Goal: Information Seeking & Learning: Learn about a topic

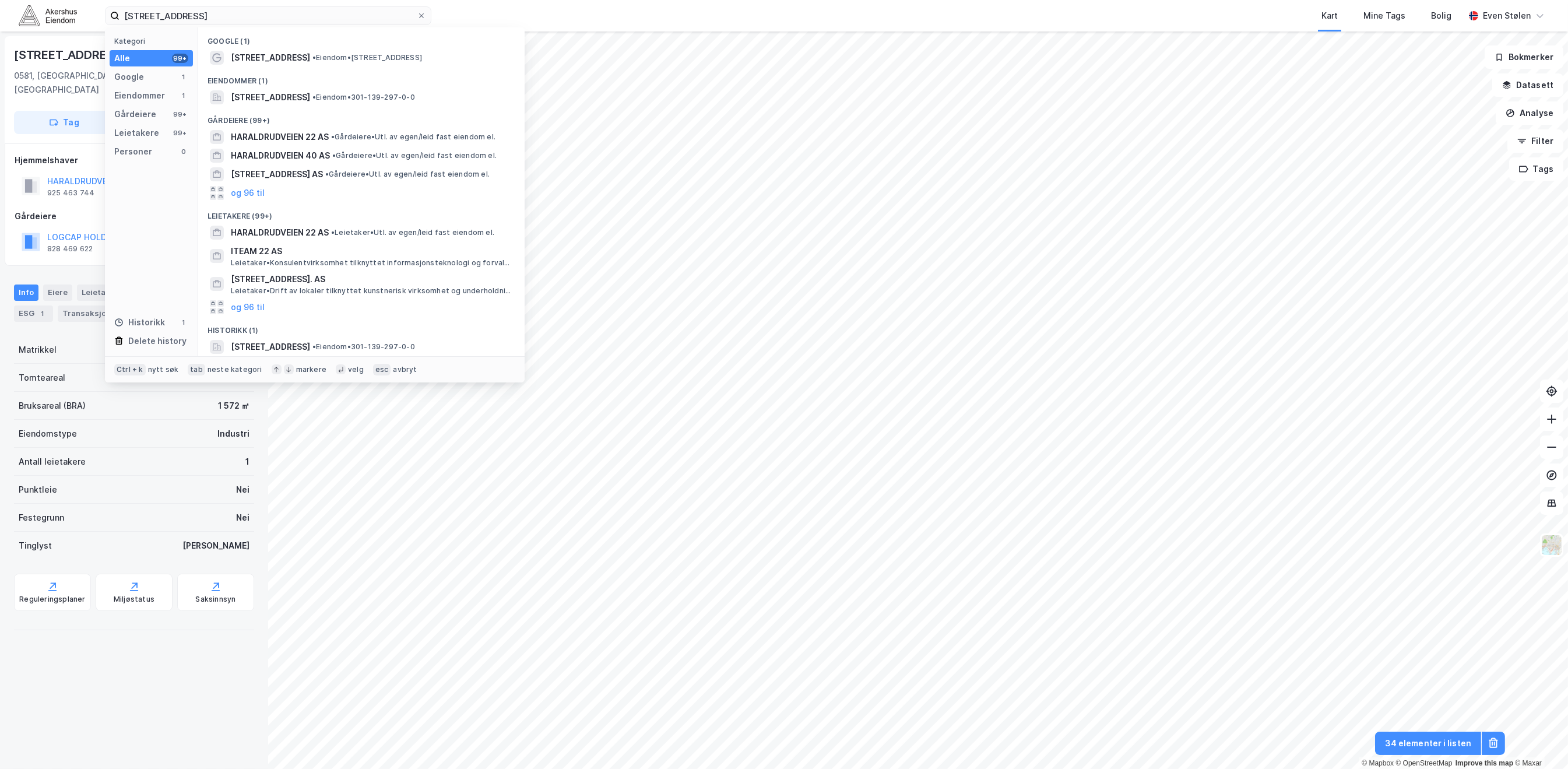
click at [38, 21] on img at bounding box center [48, 15] width 58 height 20
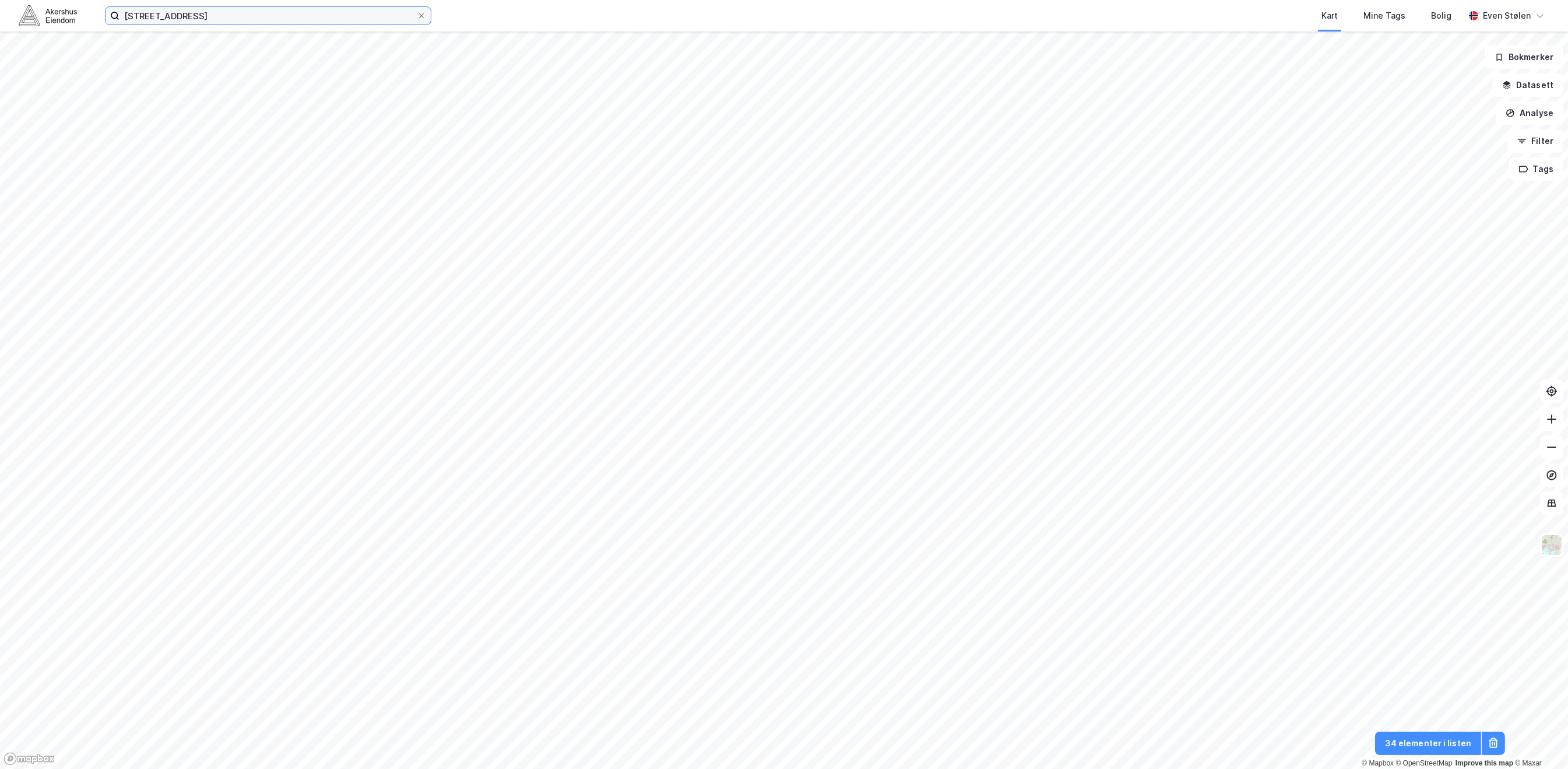
click at [233, 16] on input "haraldrudveien 22" at bounding box center [268, 15] width 297 height 17
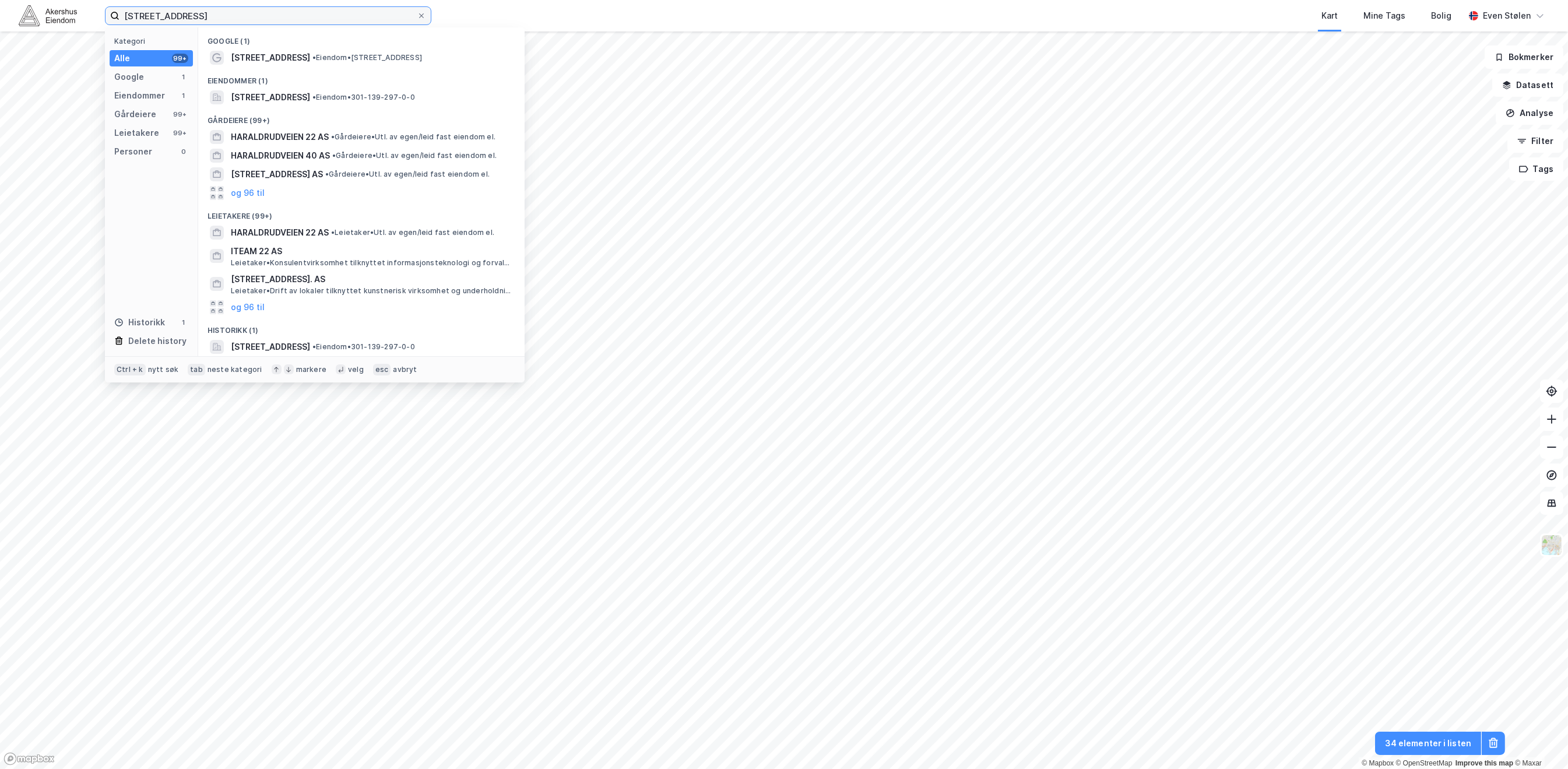
click at [233, 16] on input "haraldrudveien 22" at bounding box center [268, 15] width 297 height 17
paste input "Østre aker vei 64"
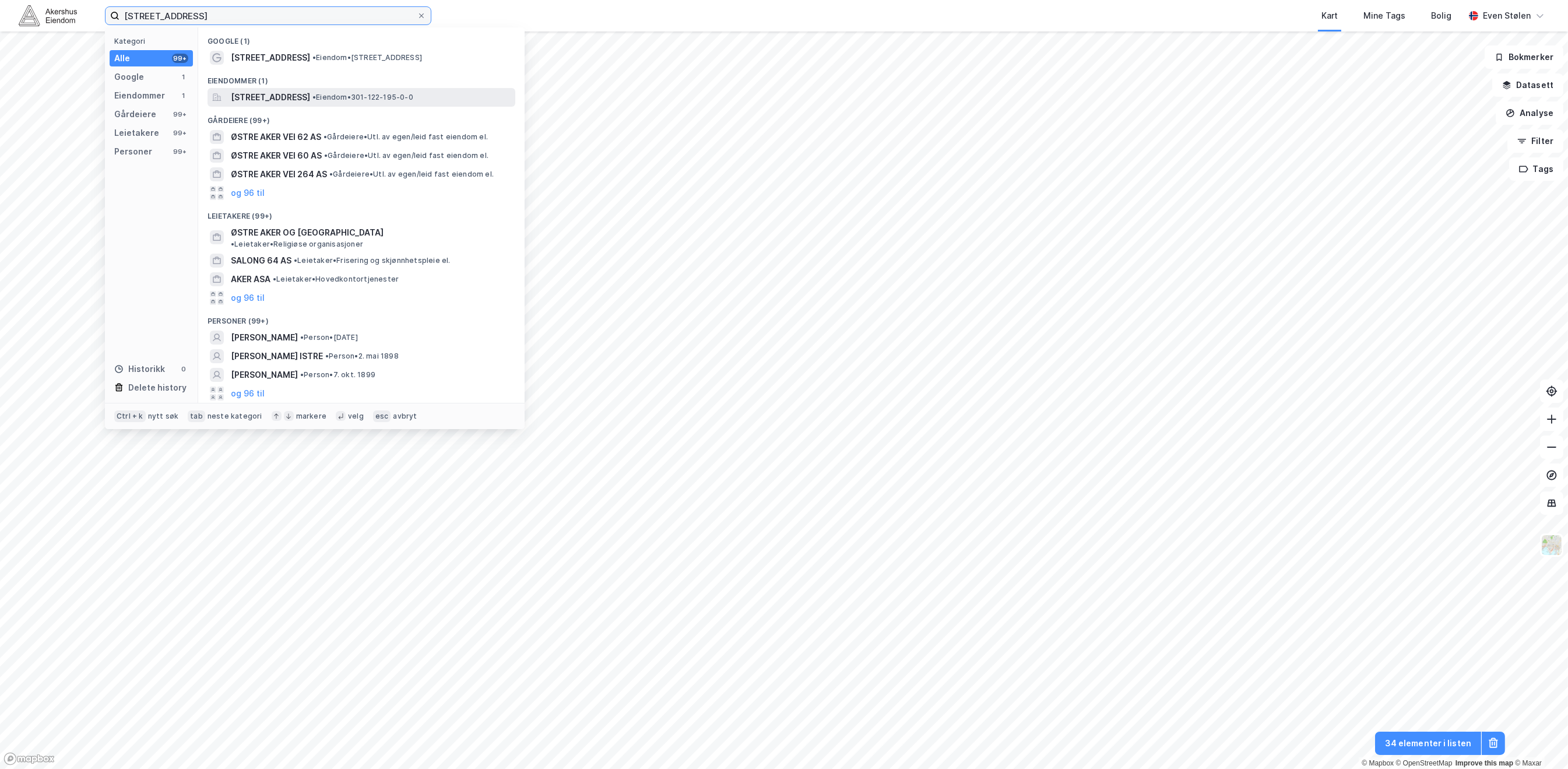
type input "Østre aker vei 64"
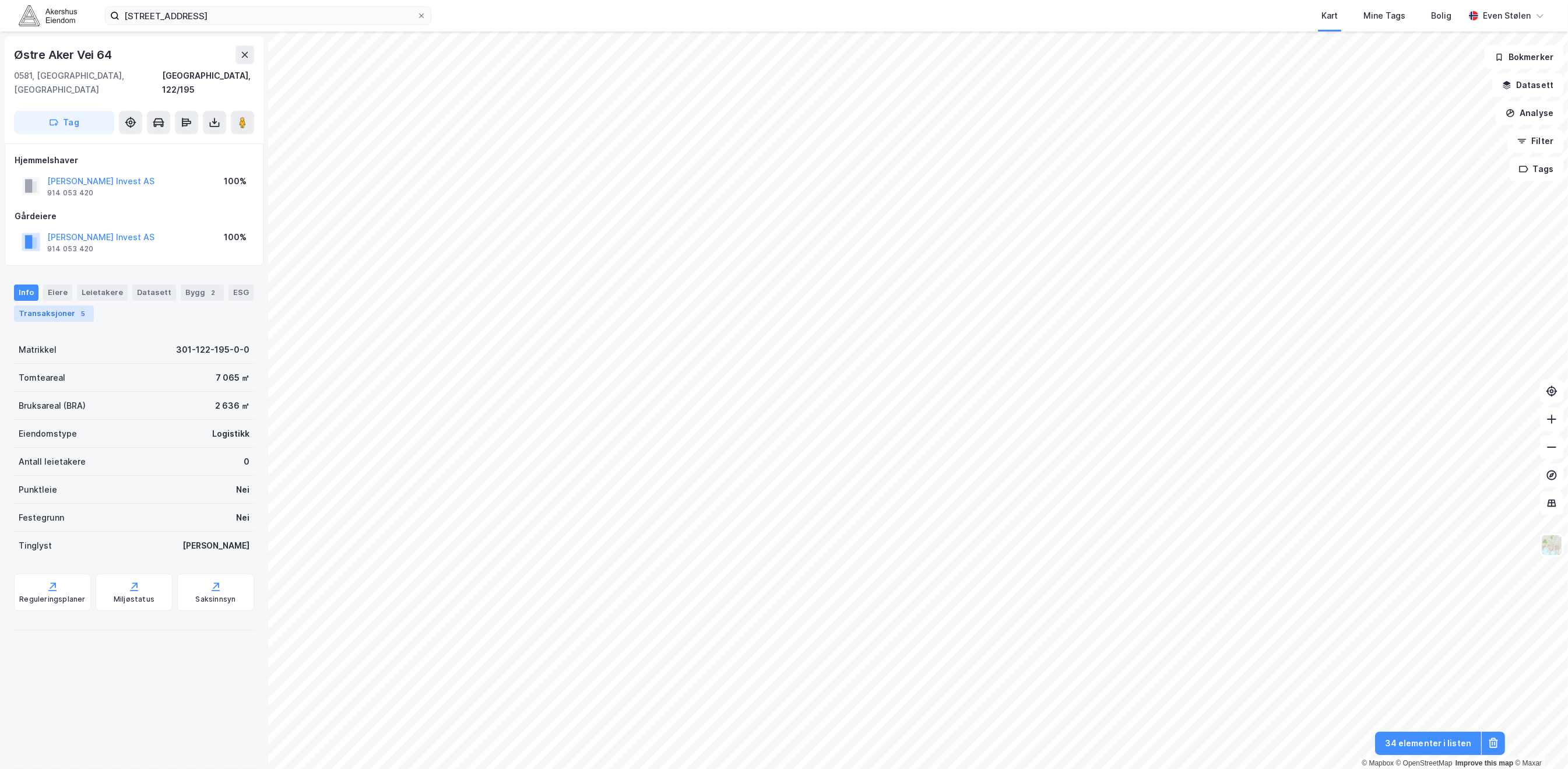
click at [72, 305] on div "Transaksjoner 5" at bounding box center [54, 313] width 80 height 16
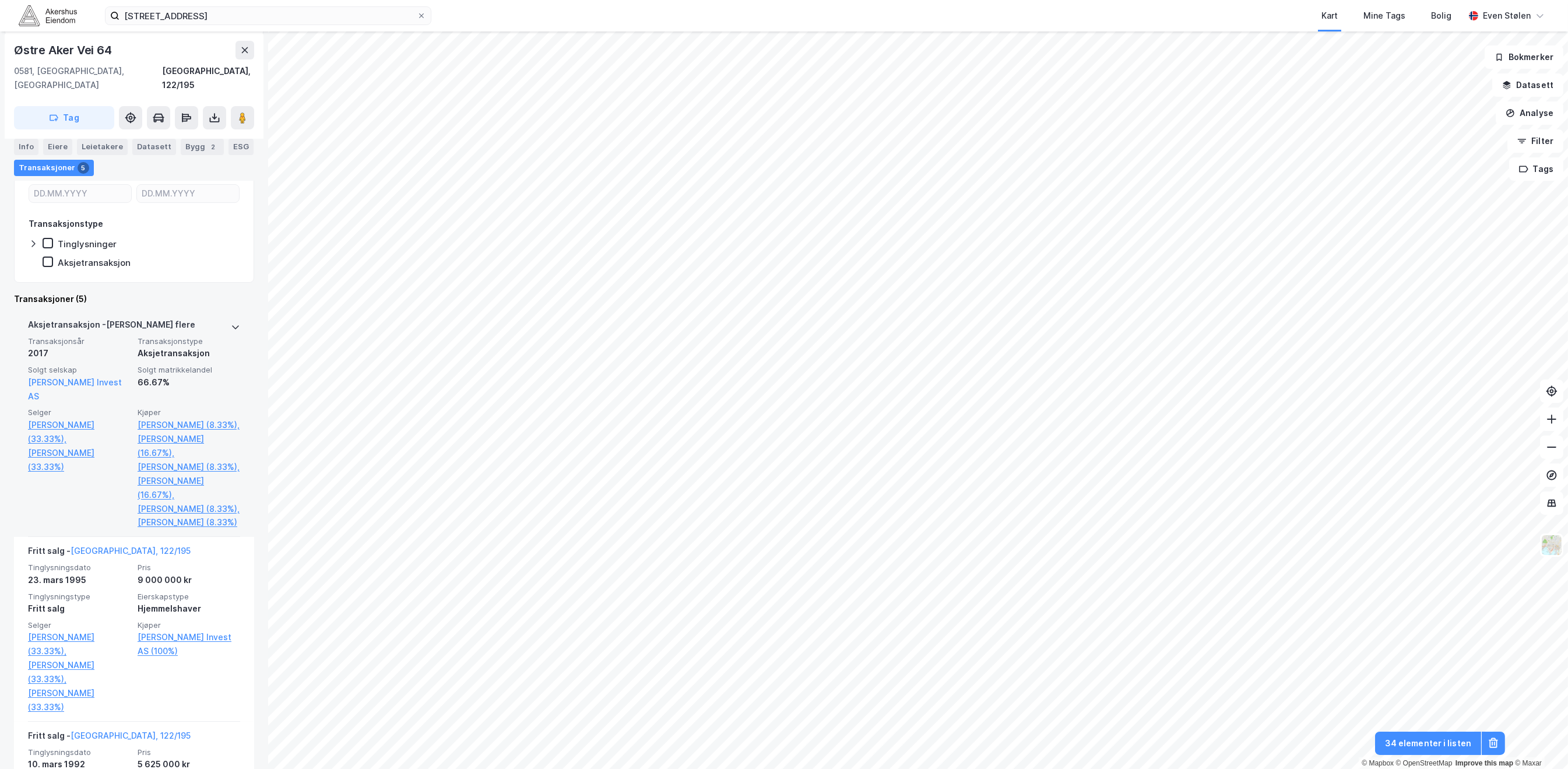
scroll to position [233, 0]
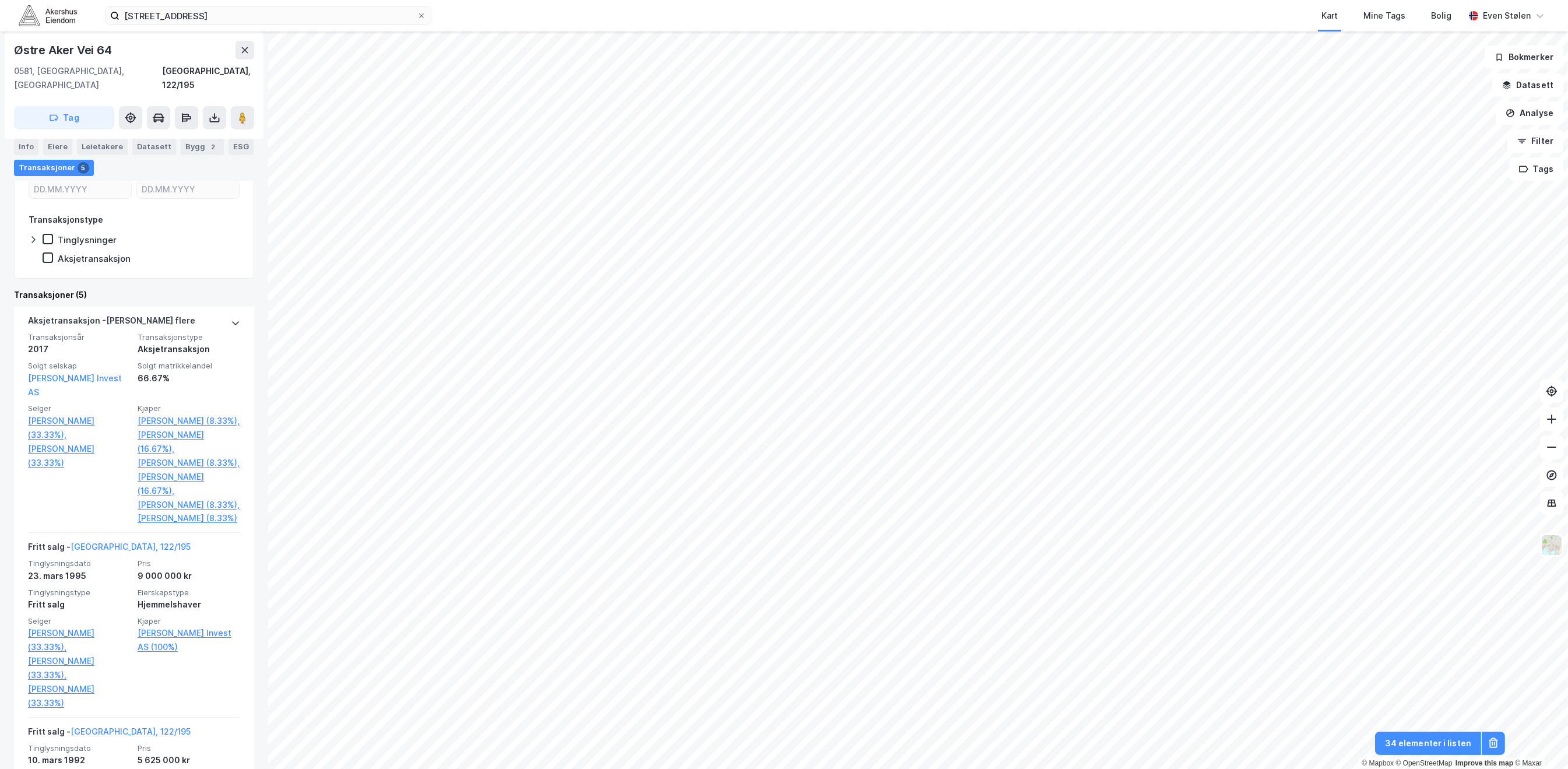
click at [42, 16] on img at bounding box center [48, 15] width 58 height 20
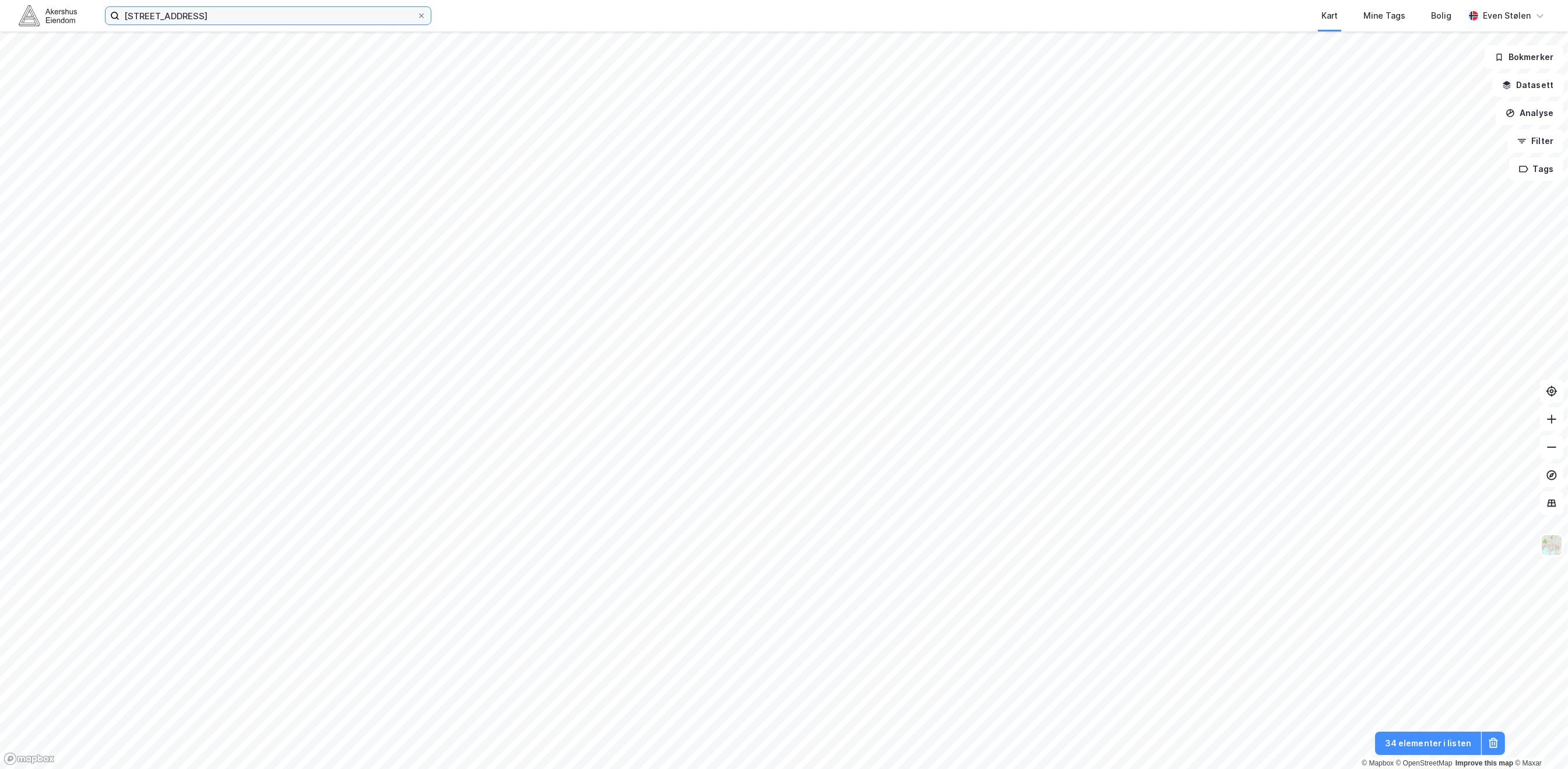
click at [332, 22] on input "Østre aker vei 64" at bounding box center [268, 15] width 297 height 17
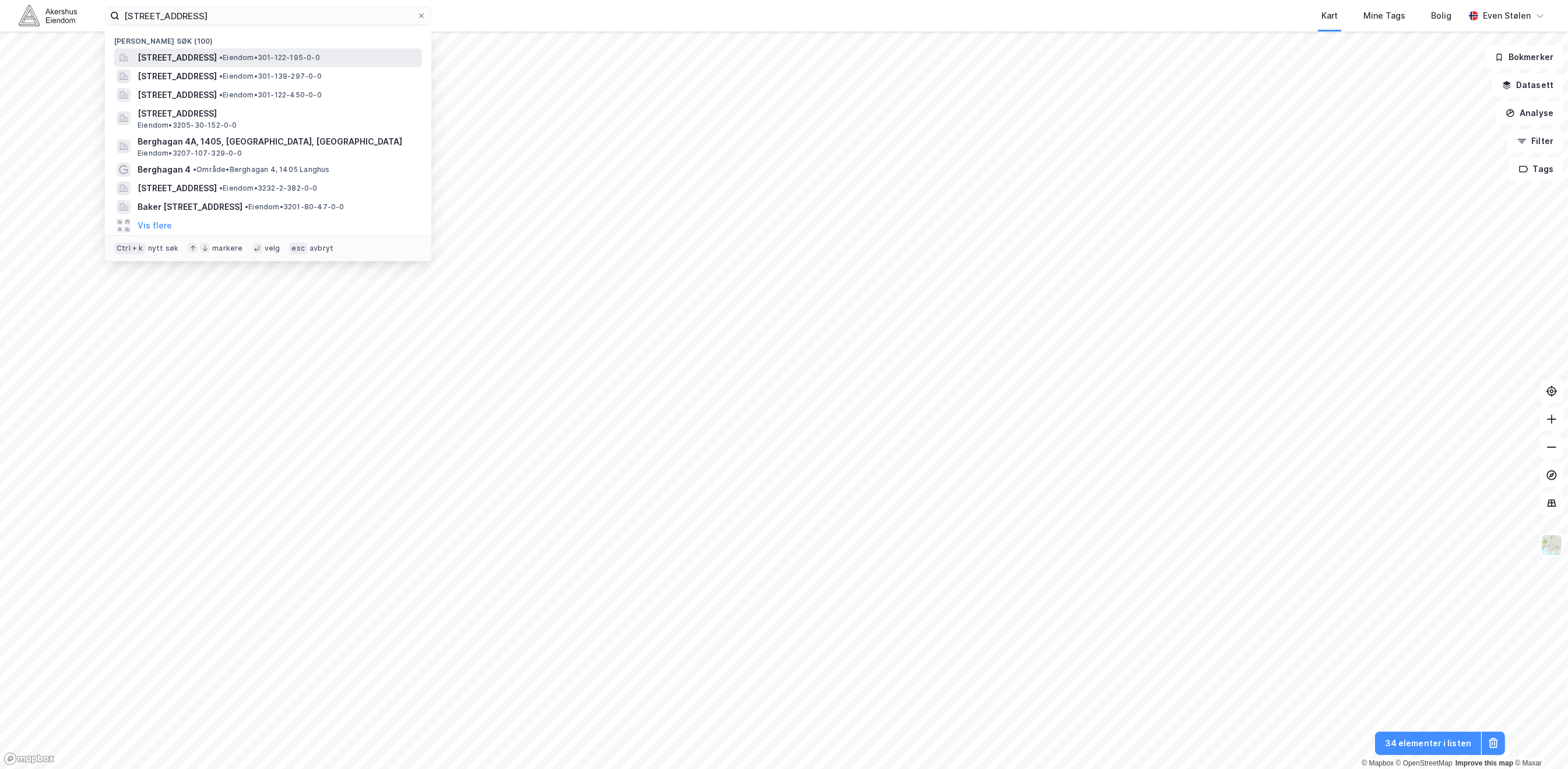
click at [307, 56] on span "• Eiendom • 301-122-195-0-0" at bounding box center [269, 57] width 101 height 9
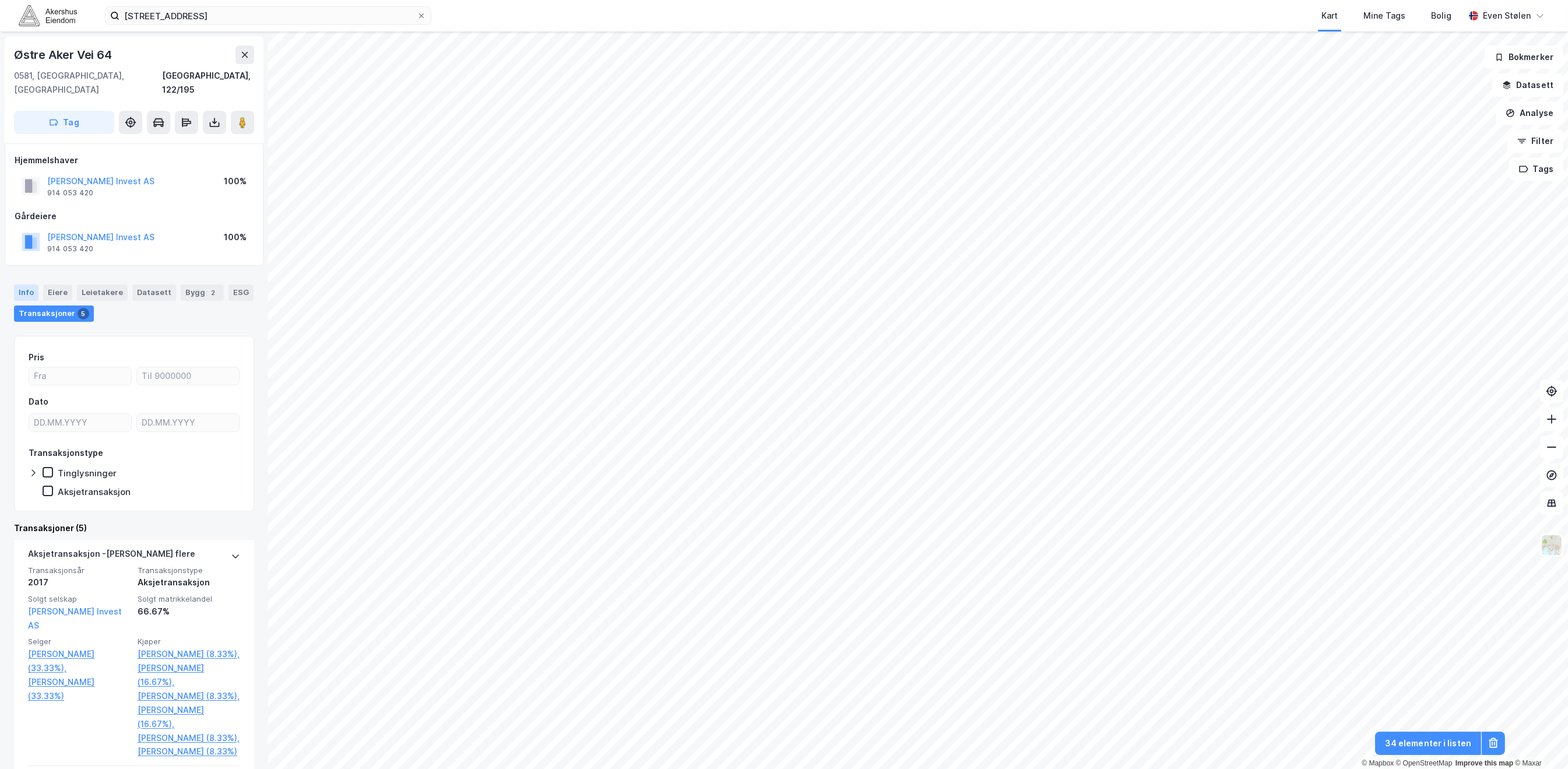
click at [22, 284] on div "Info" at bounding box center [26, 292] width 24 height 16
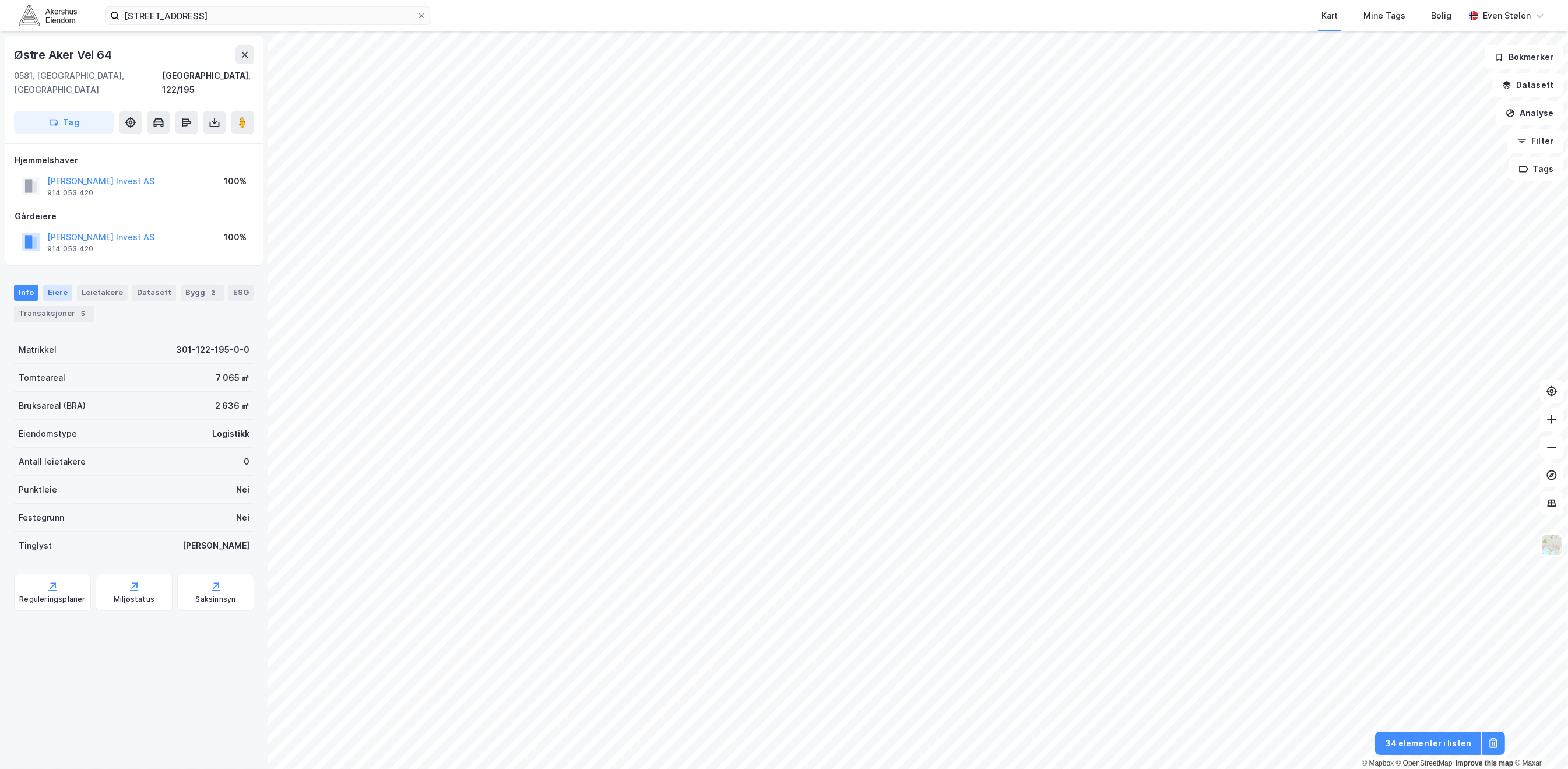
click at [48, 284] on div "Eiere" at bounding box center [58, 292] width 29 height 16
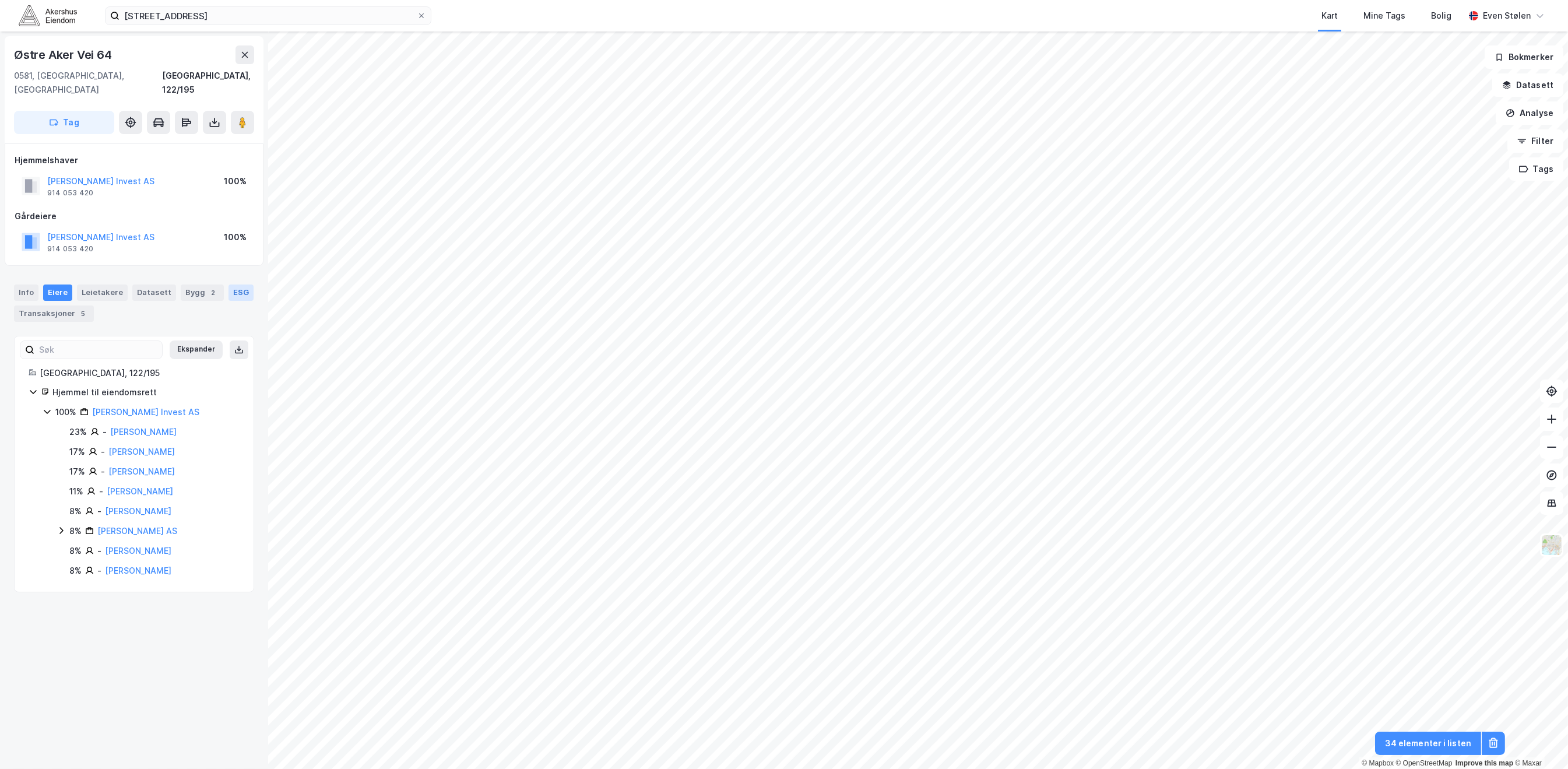
click at [229, 301] on div "ESG" at bounding box center [241, 292] width 25 height 16
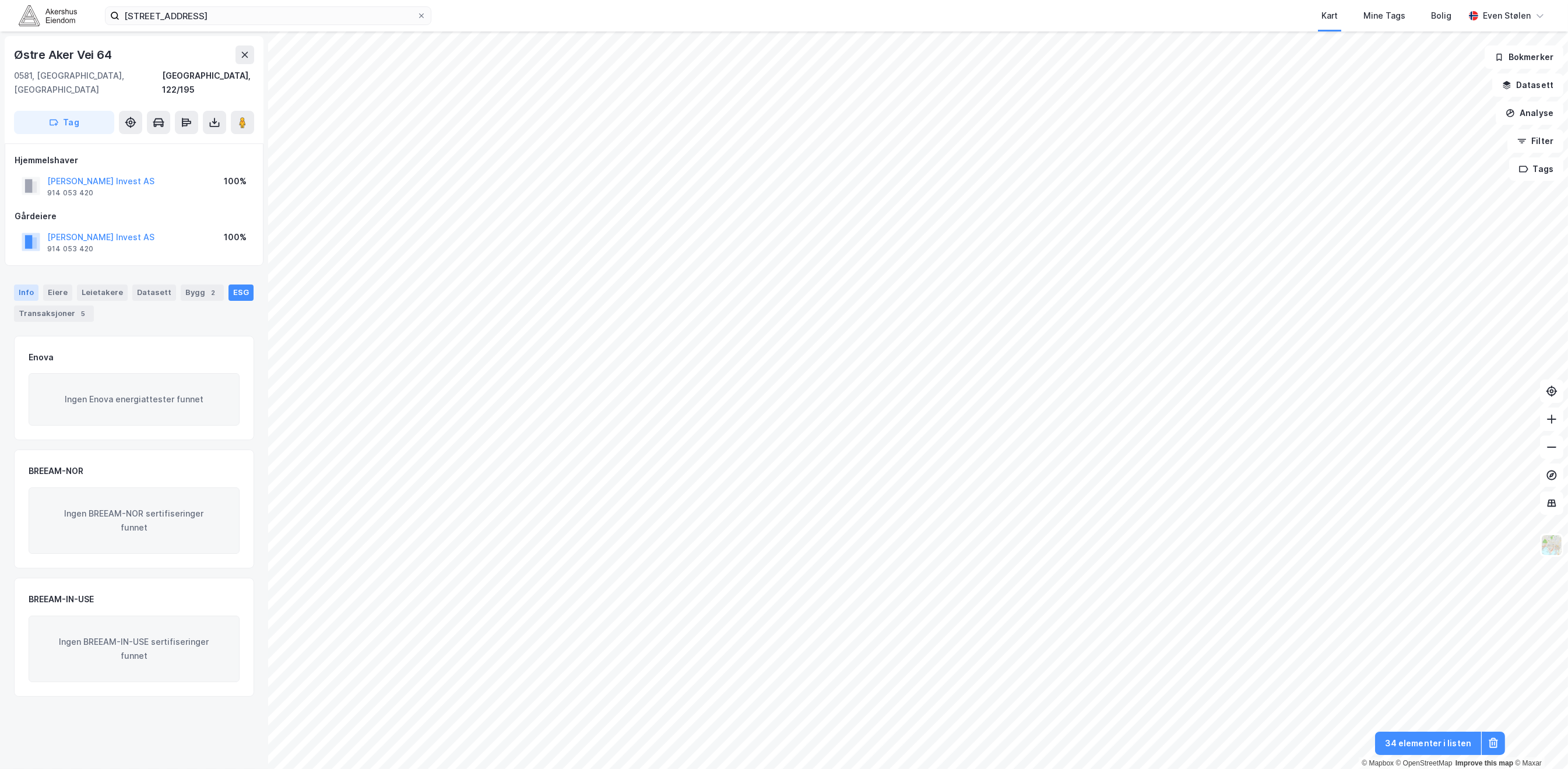
click at [23, 284] on div "Info" at bounding box center [26, 292] width 24 height 16
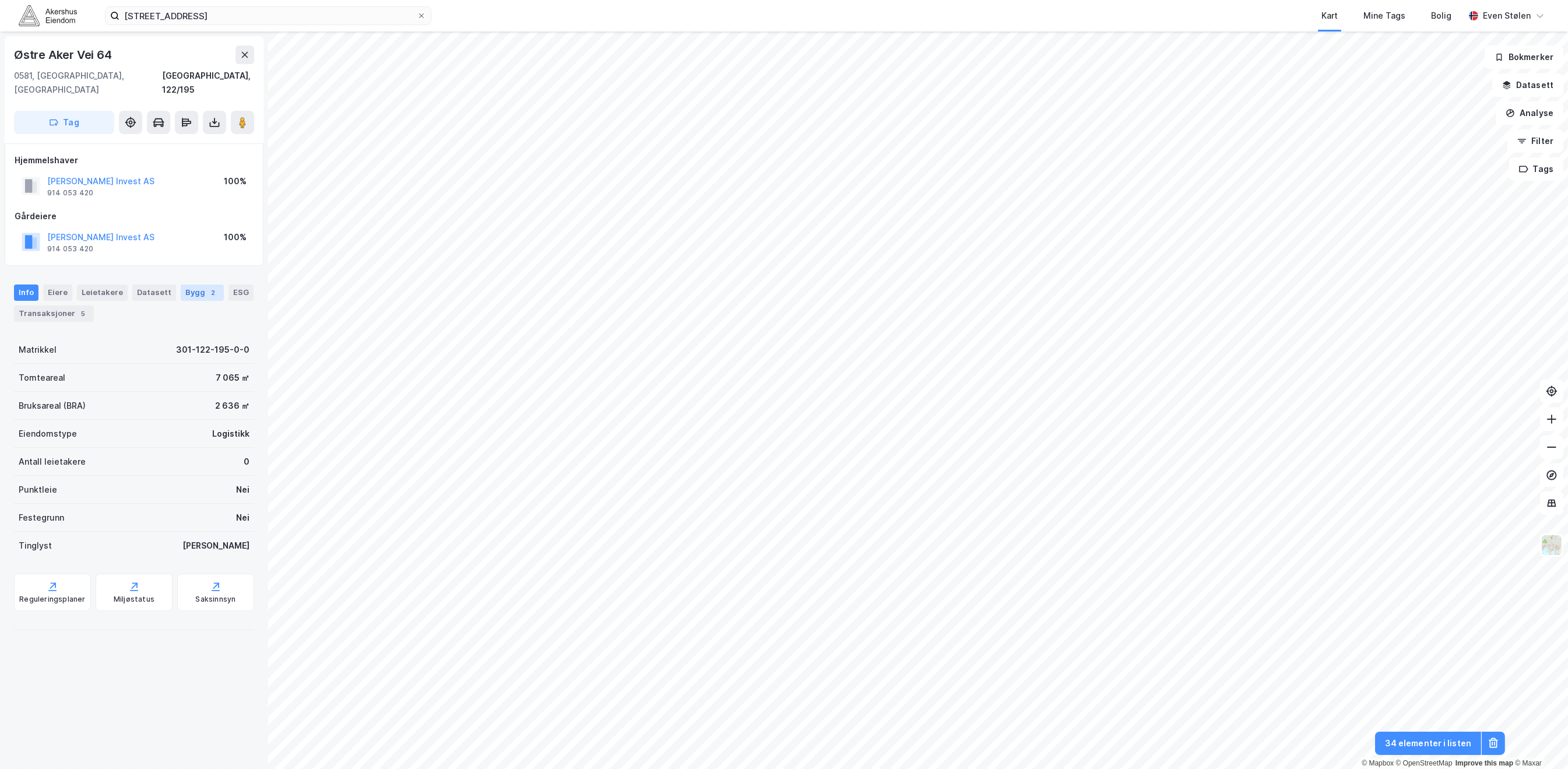
click at [189, 284] on div "Bygg 2" at bounding box center [202, 292] width 43 height 16
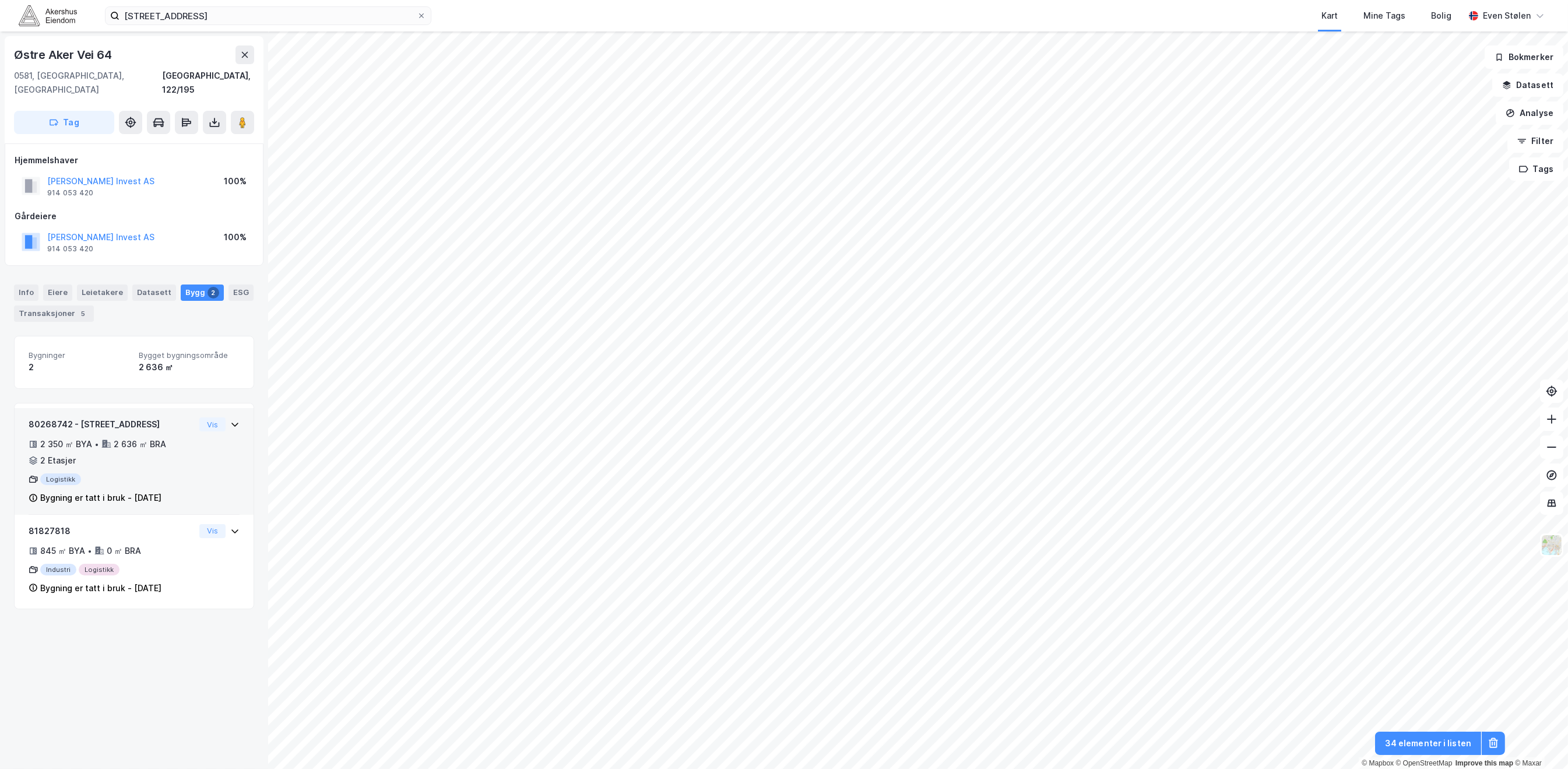
click at [146, 439] on div "2 350 ㎡ BYA • 2 636 ㎡ BRA • 2 Etasjer" at bounding box center [111, 453] width 166 height 31
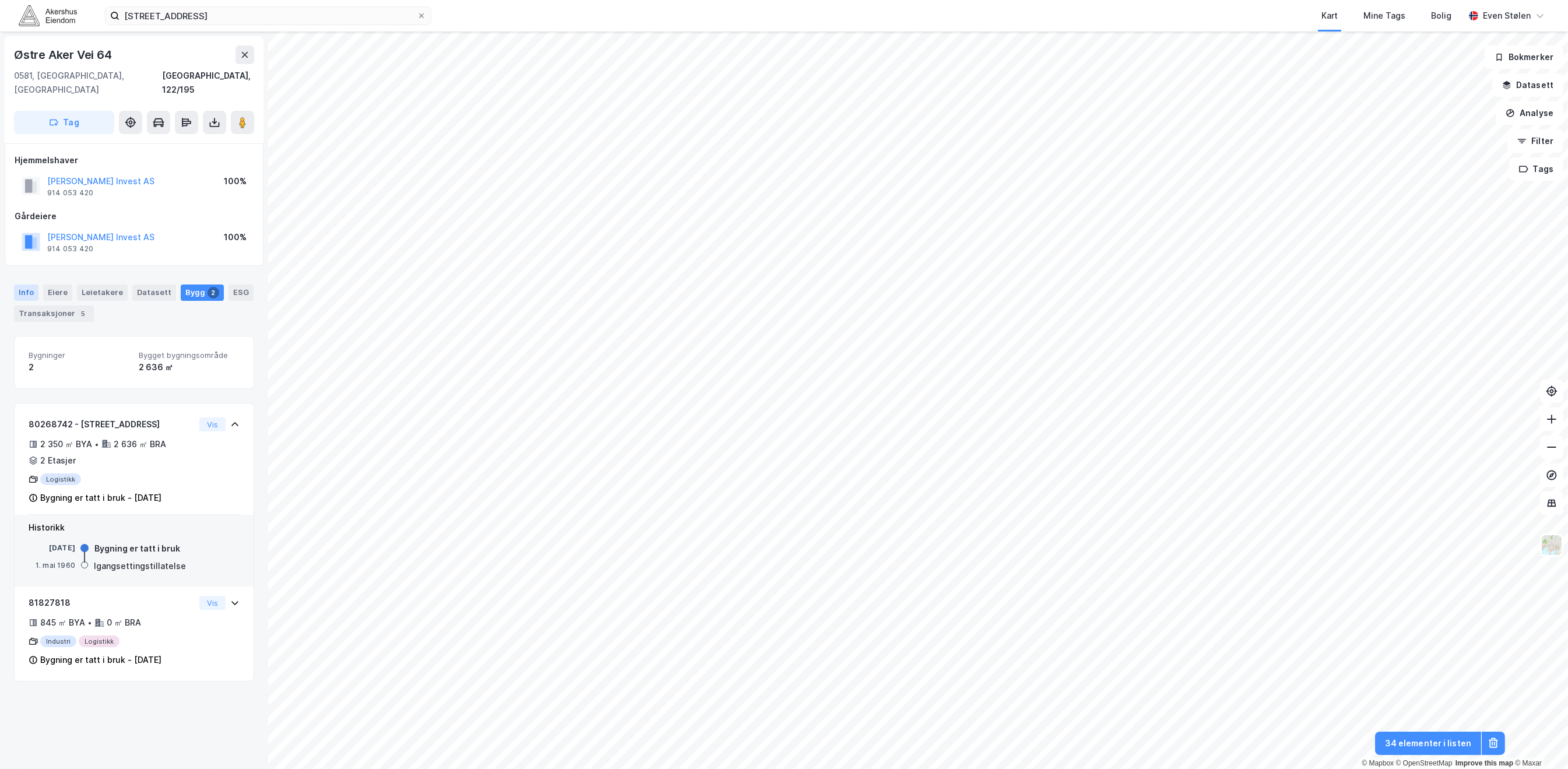
click at [26, 284] on div "Info" at bounding box center [26, 292] width 24 height 16
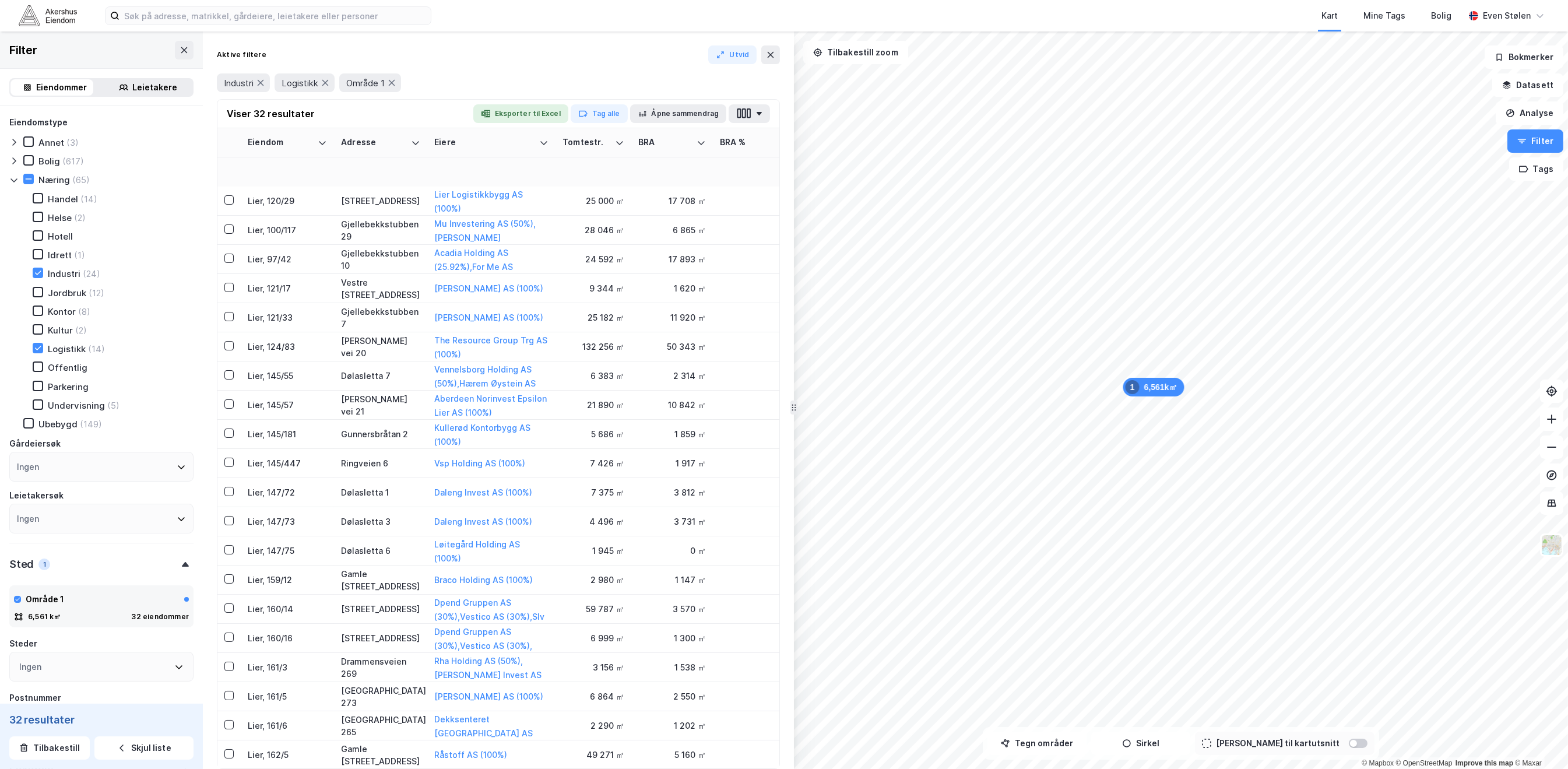
scroll to position [333, 466]
